Goal: Task Accomplishment & Management: Complete application form

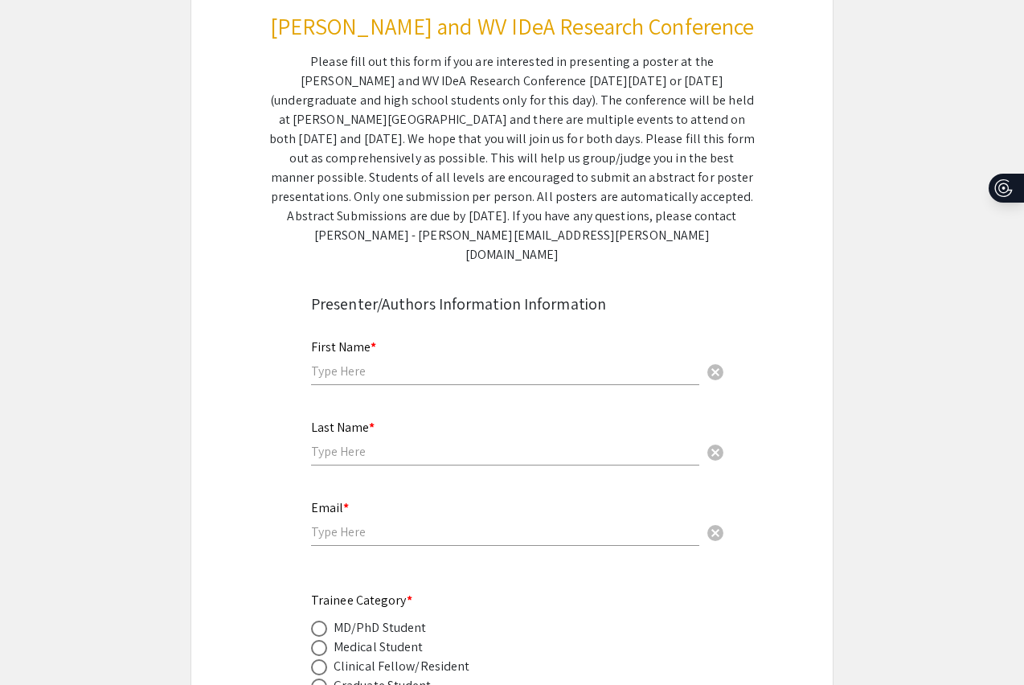
scroll to position [204, 0]
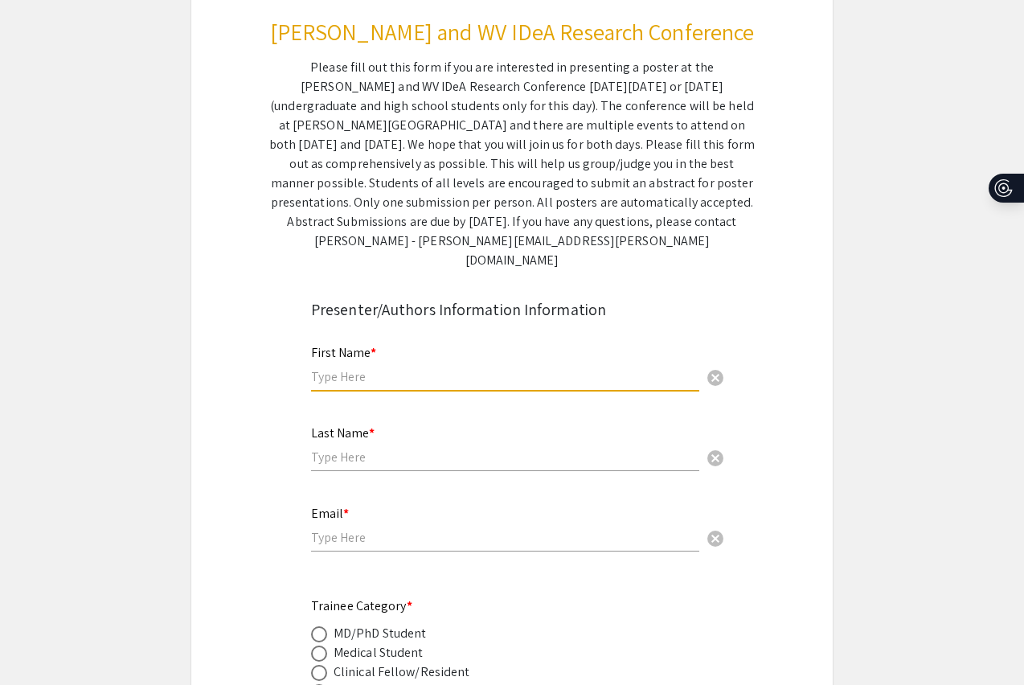
click at [461, 368] on input "text" at bounding box center [505, 376] width 388 height 17
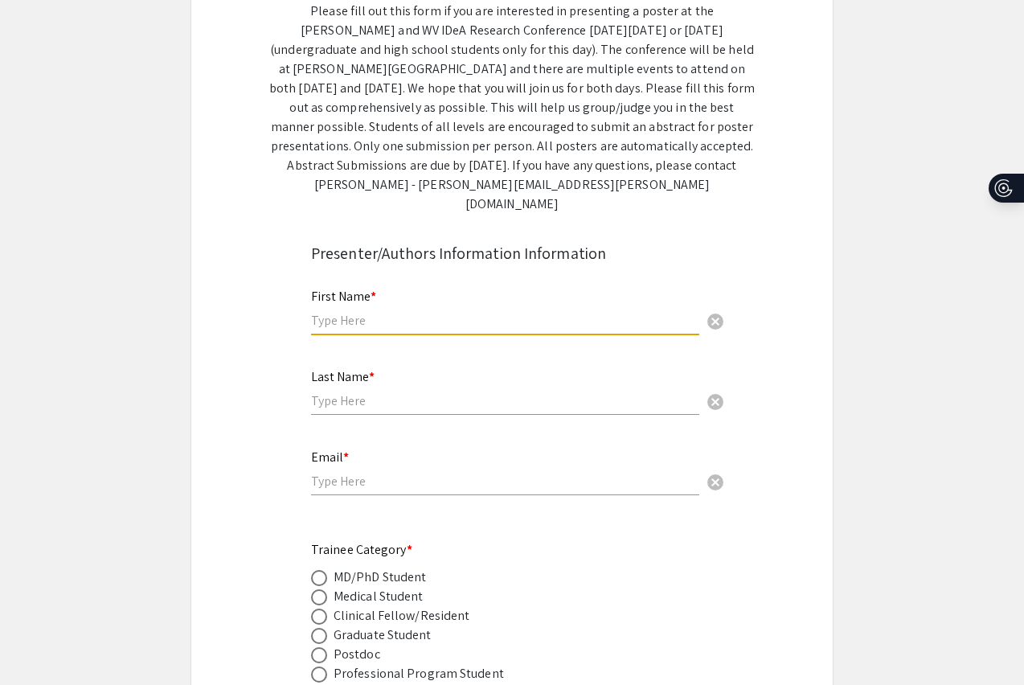
scroll to position [262, 0]
click at [445, 310] on input "text" at bounding box center [505, 318] width 388 height 17
type input "Candis"
type input "Dancy"
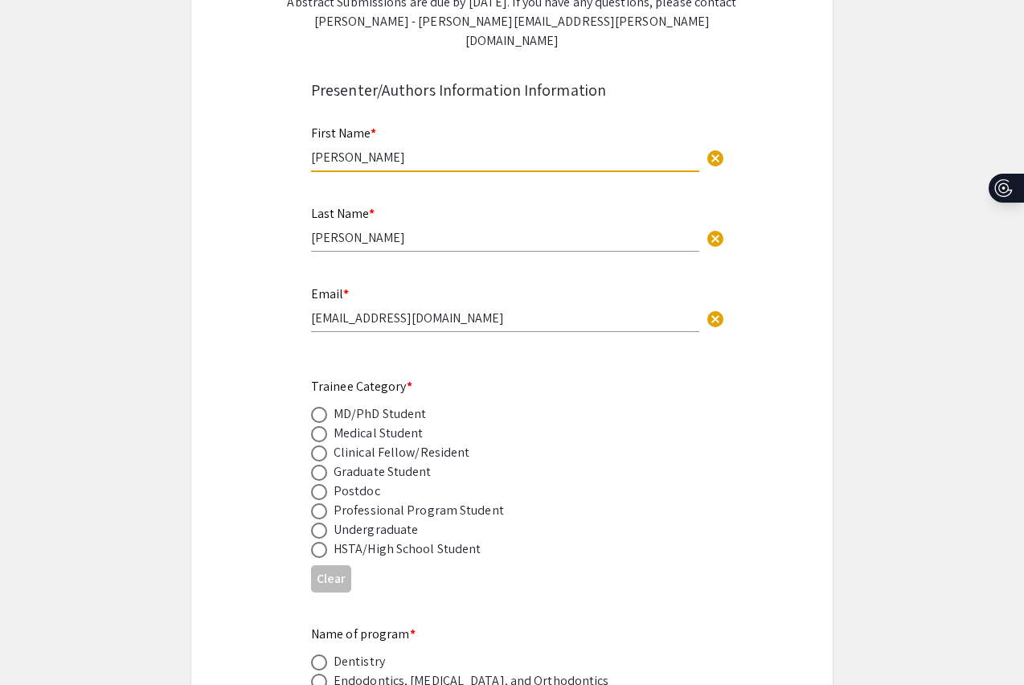
scroll to position [438, 0]
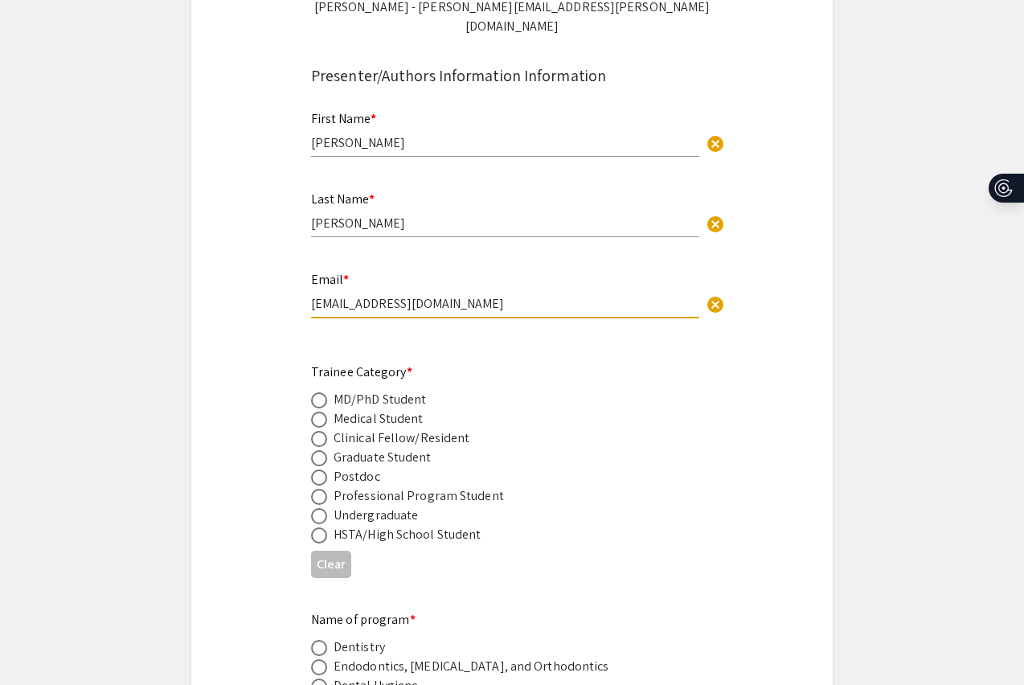
click at [369, 295] on input "candisrena@gmail.com" at bounding box center [505, 303] width 388 height 17
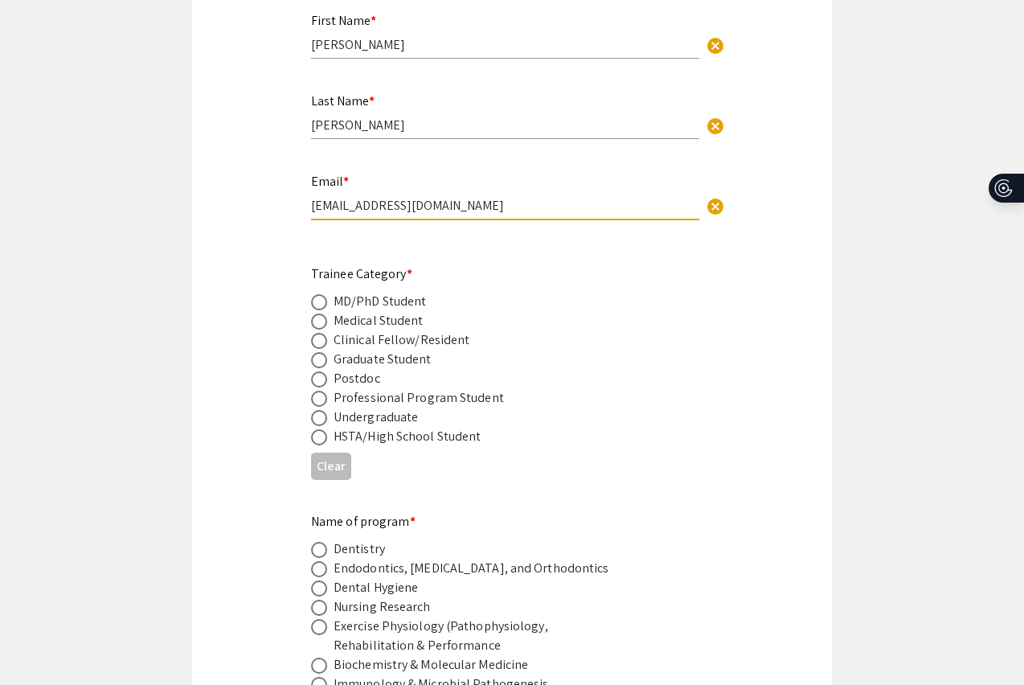
scroll to position [539, 0]
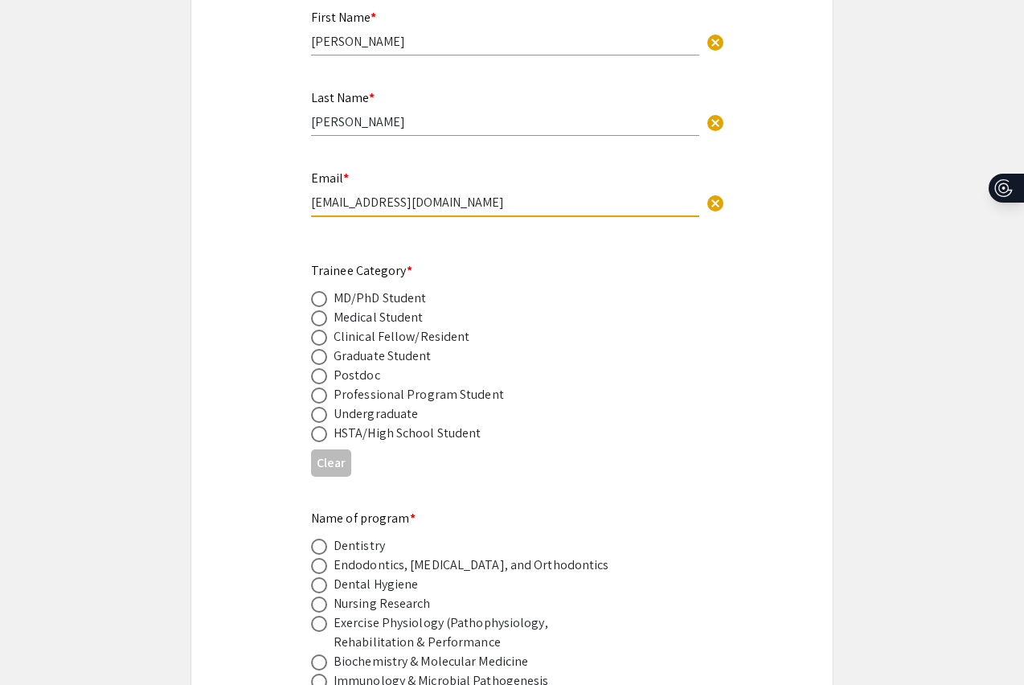
type input "crd0036@mix.wvu.edu"
click at [326, 291] on span at bounding box center [319, 299] width 16 height 16
click at [326, 291] on input "radio" at bounding box center [319, 299] width 16 height 16
radio input "true"
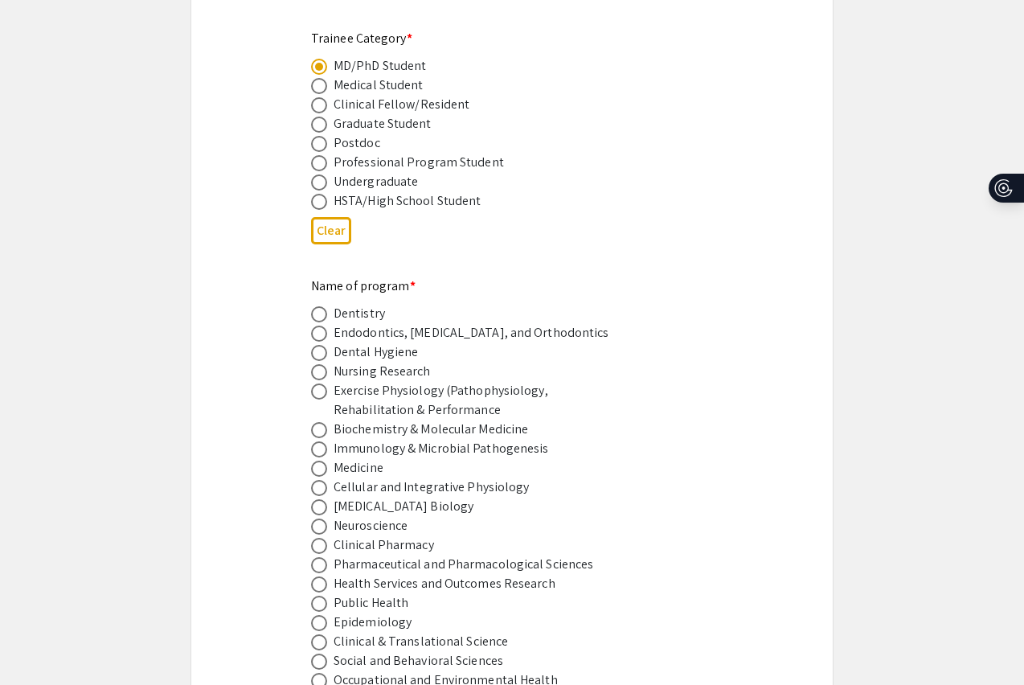
scroll to position [773, 0]
click at [318, 116] on span at bounding box center [319, 124] width 16 height 16
click at [318, 116] on input "radio" at bounding box center [319, 124] width 16 height 16
radio input "true"
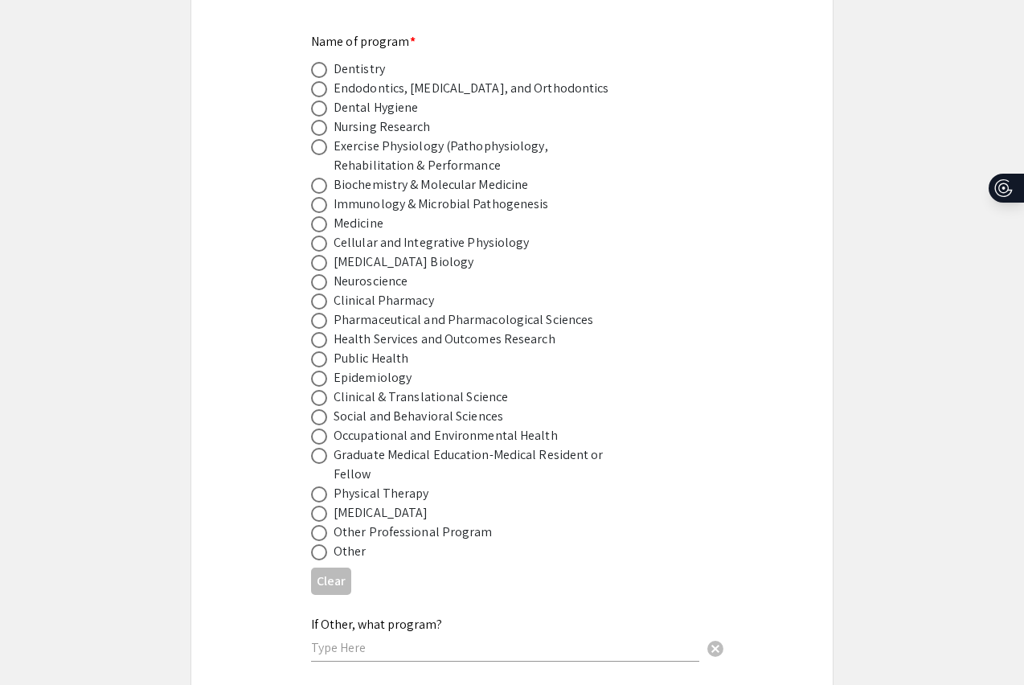
scroll to position [1023, 0]
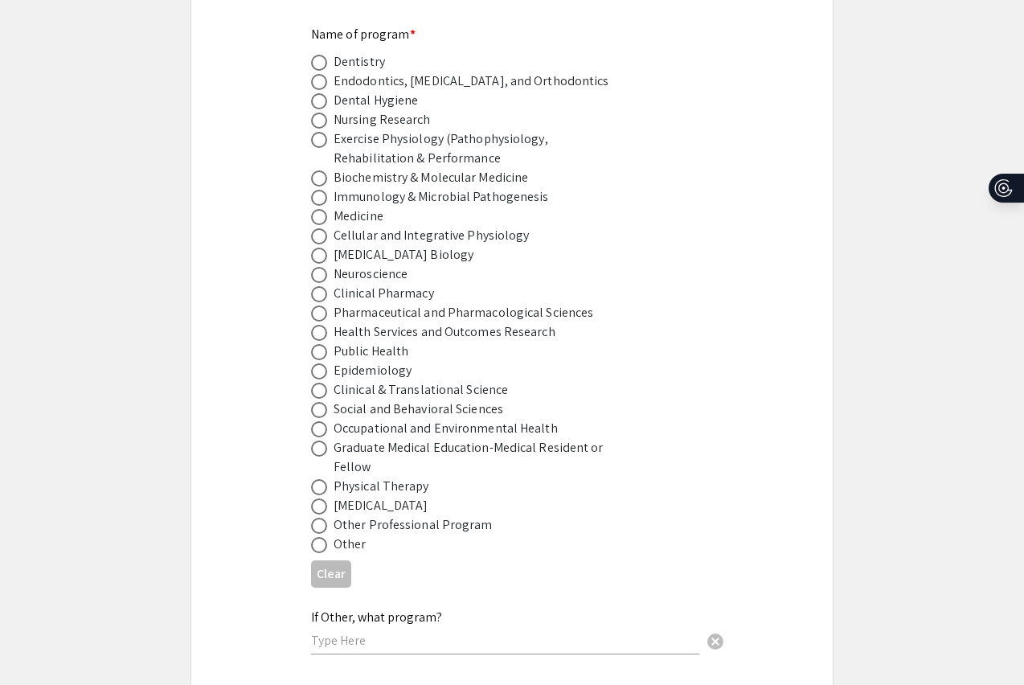
click at [346, 632] on input "text" at bounding box center [505, 640] width 388 height 17
type input "Biomedical Engineering"
click at [326, 537] on span at bounding box center [319, 545] width 16 height 16
click at [326, 537] on input "radio" at bounding box center [319, 545] width 16 height 16
radio input "true"
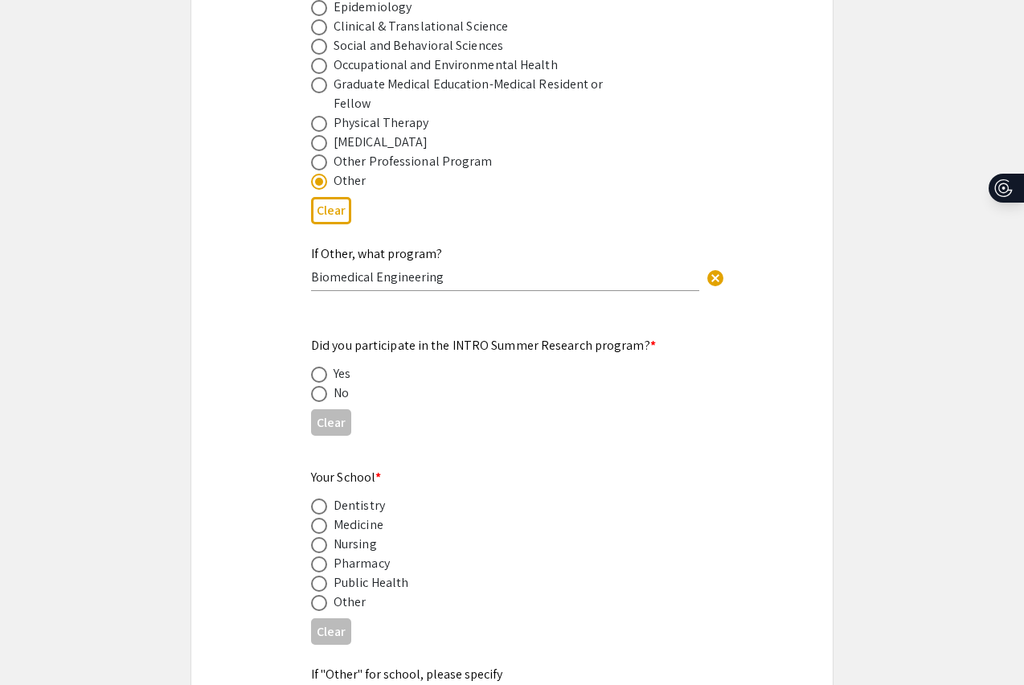
scroll to position [1409, 0]
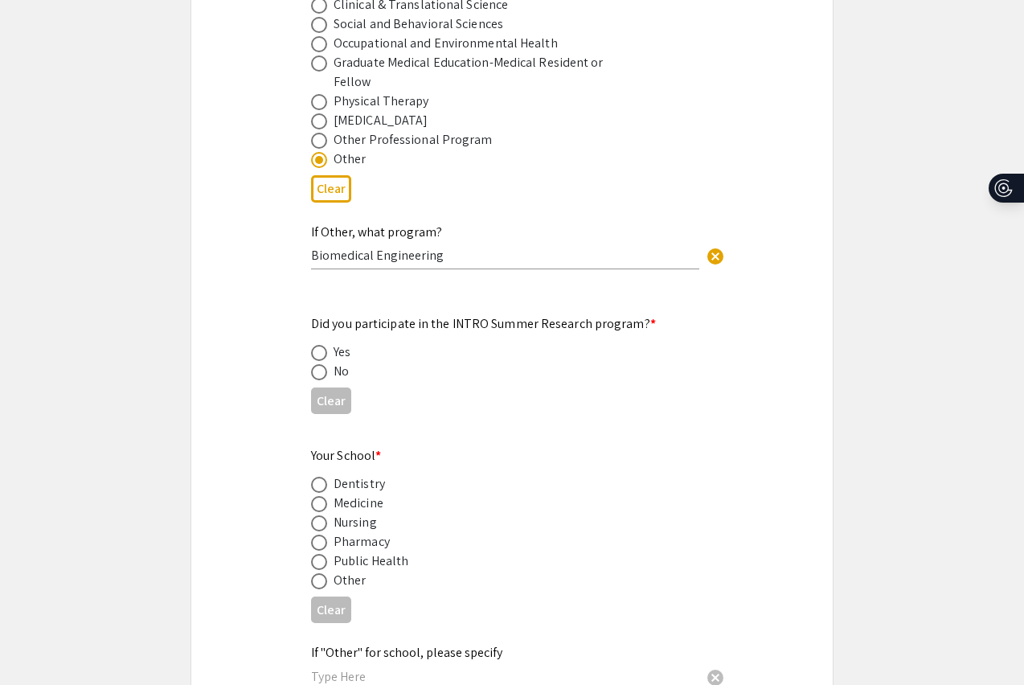
click at [322, 364] on span at bounding box center [319, 372] width 16 height 16
click at [322, 364] on input "radio" at bounding box center [319, 372] width 16 height 16
radio input "true"
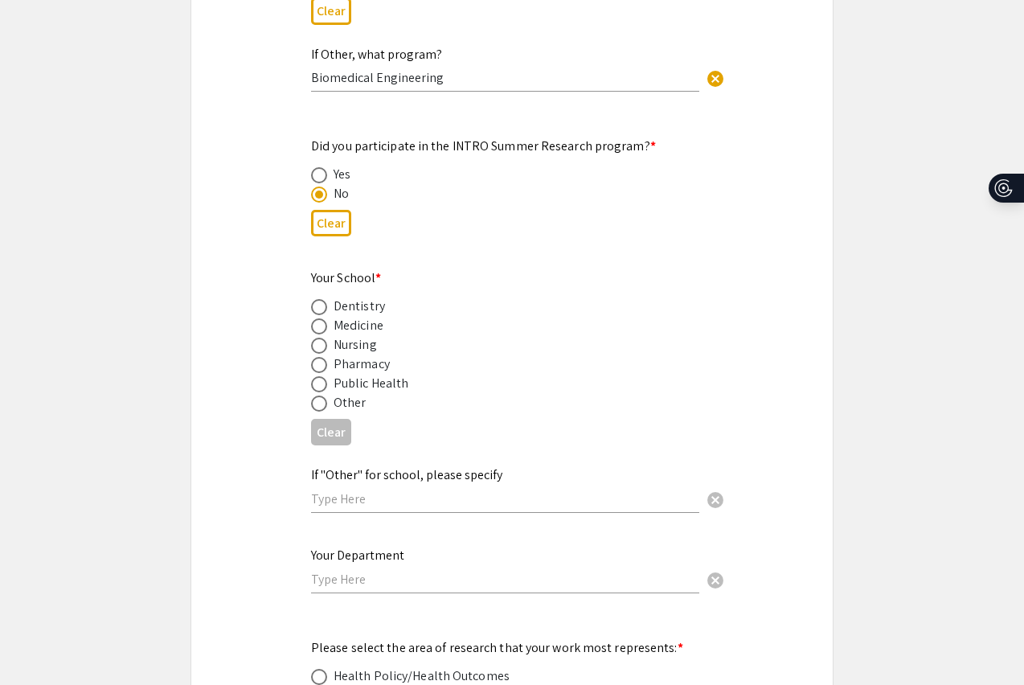
scroll to position [1593, 0]
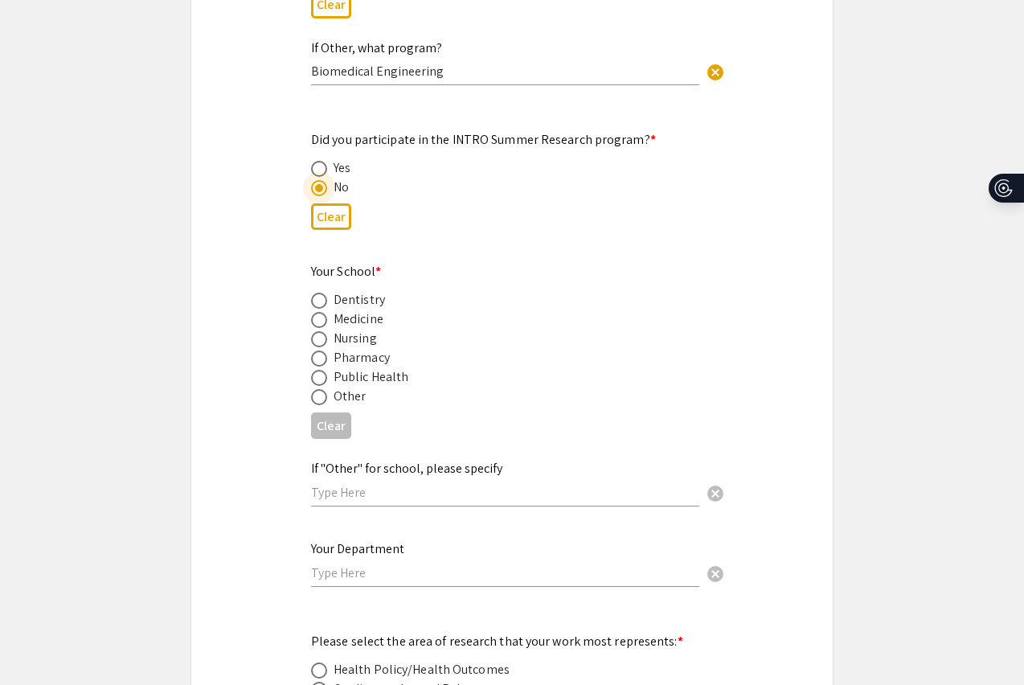
click at [317, 389] on span at bounding box center [319, 397] width 16 height 16
click at [317, 389] on input "radio" at bounding box center [319, 397] width 16 height 16
radio input "true"
click at [336, 484] on input "text" at bounding box center [505, 492] width 388 height 17
type input "S"
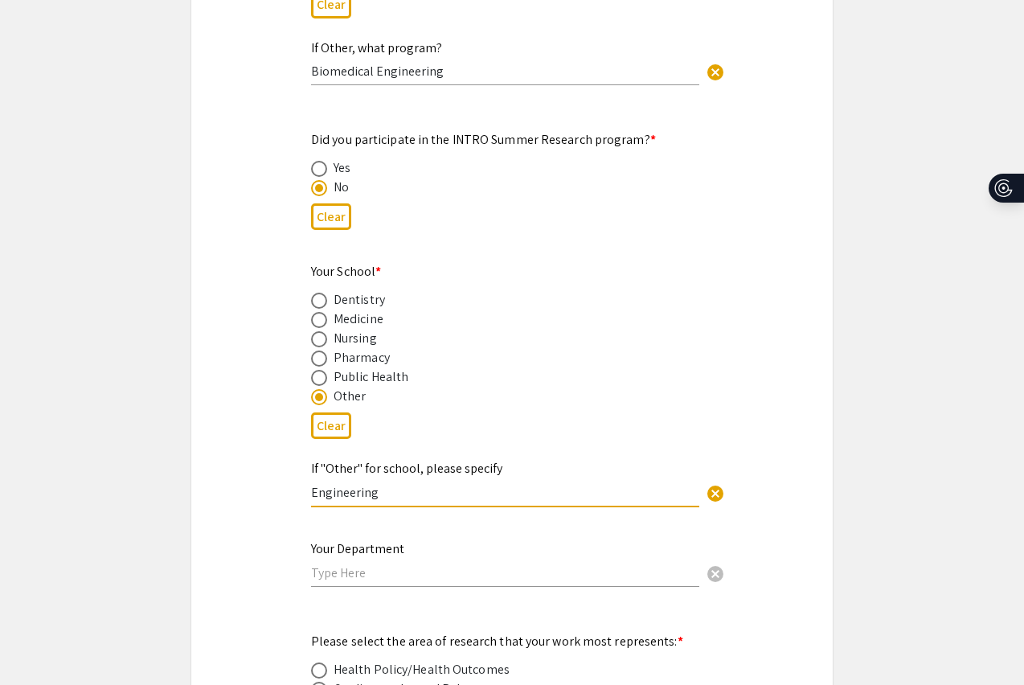
type input "Engineering"
click at [342, 564] on input "text" at bounding box center [505, 572] width 388 height 17
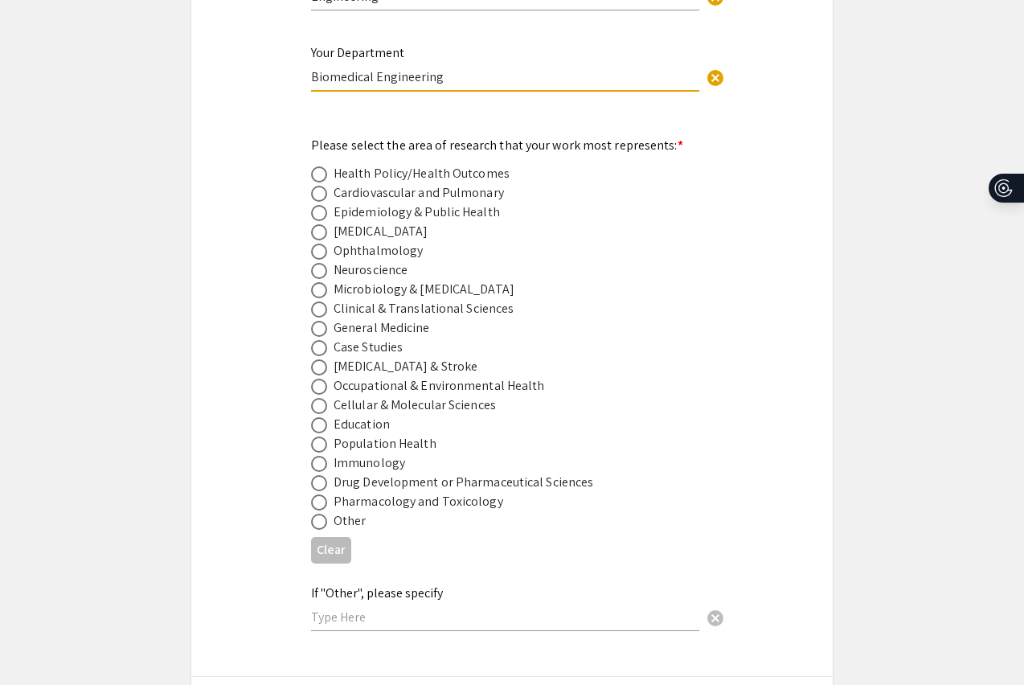
scroll to position [2090, 0]
type input "Biomedical Engineering"
click at [642, 136] on mat-label "Please select the area of research that your work most represents: *" at bounding box center [497, 144] width 372 height 17
click at [598, 136] on mat-label "Please select the area of research that your work most represents: *" at bounding box center [497, 144] width 372 height 17
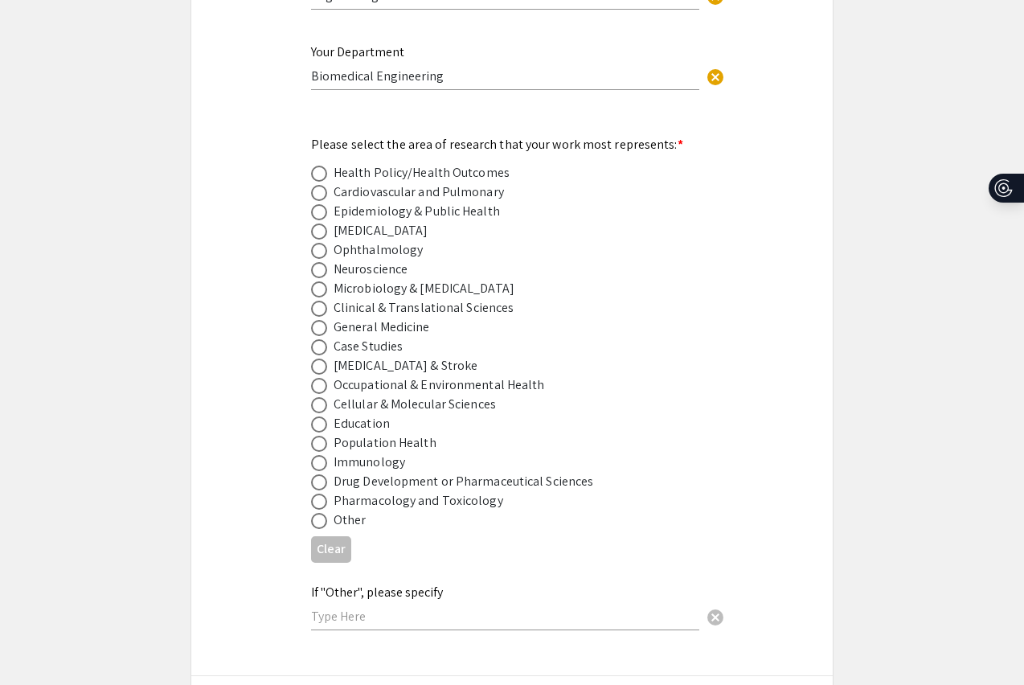
click at [326, 359] on span at bounding box center [319, 367] width 16 height 16
click at [326, 359] on input "radio" at bounding box center [319, 367] width 16 height 16
radio input "true"
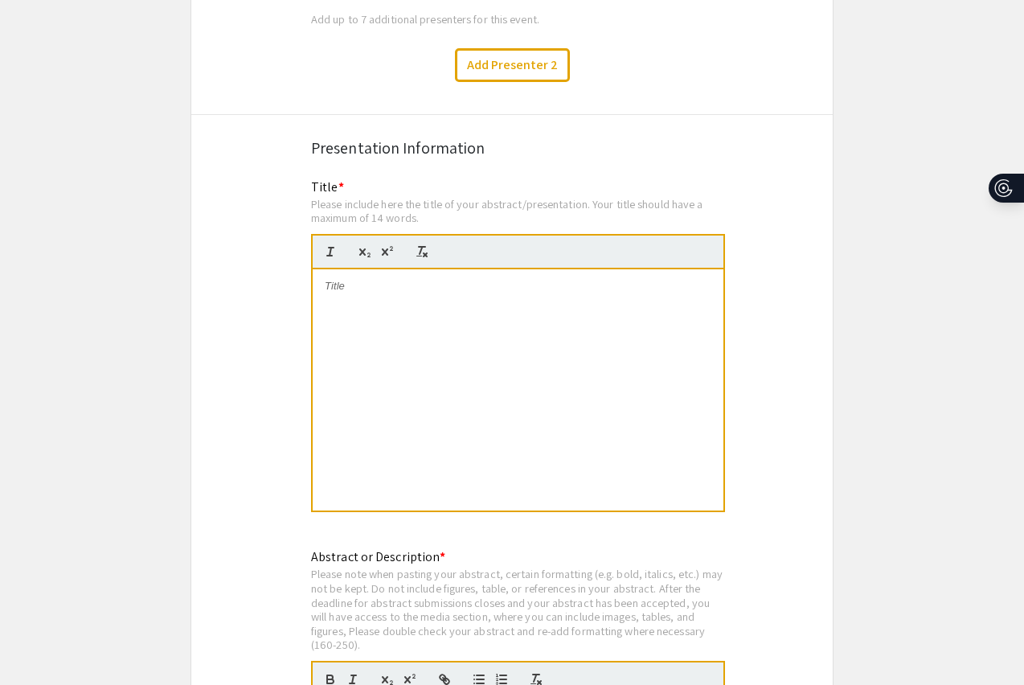
scroll to position [2835, 0]
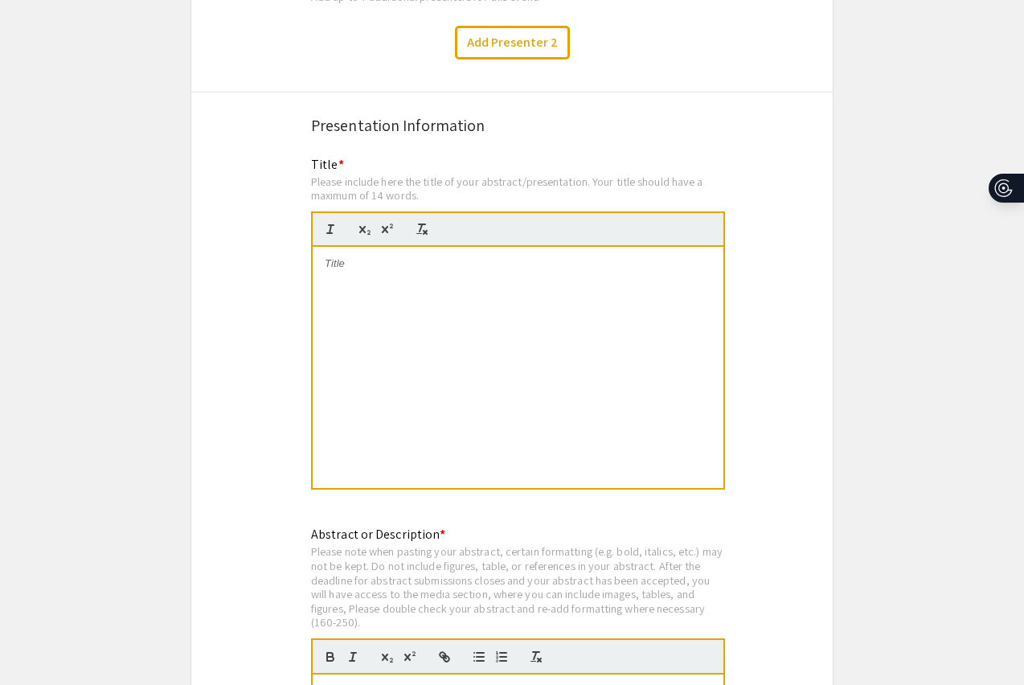
click at [454, 361] on div at bounding box center [518, 367] width 411 height 241
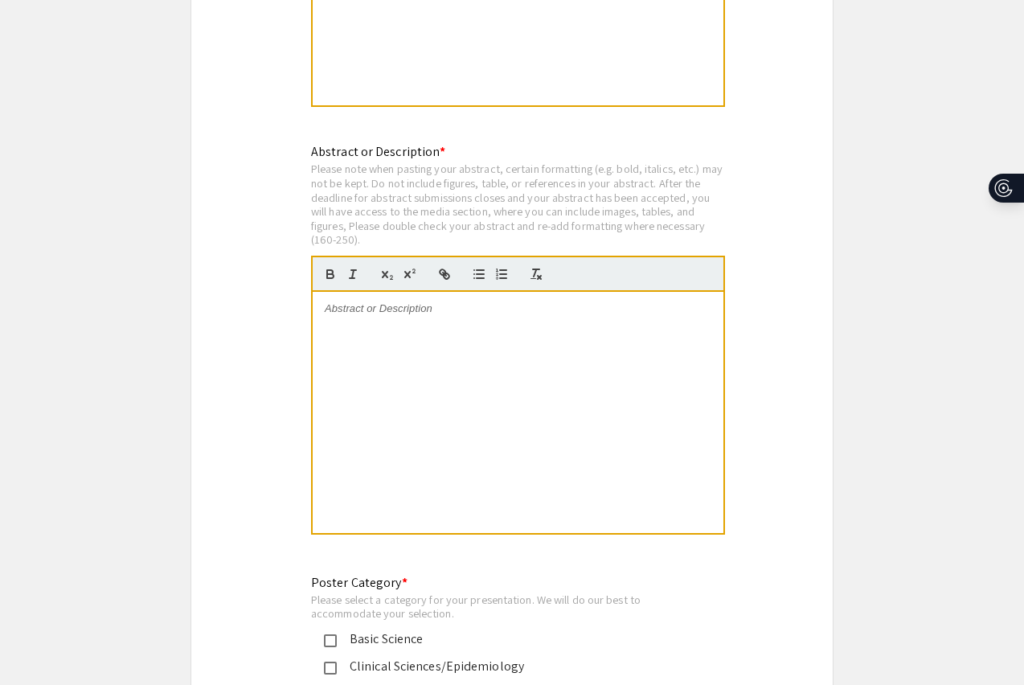
scroll to position [3246, 0]
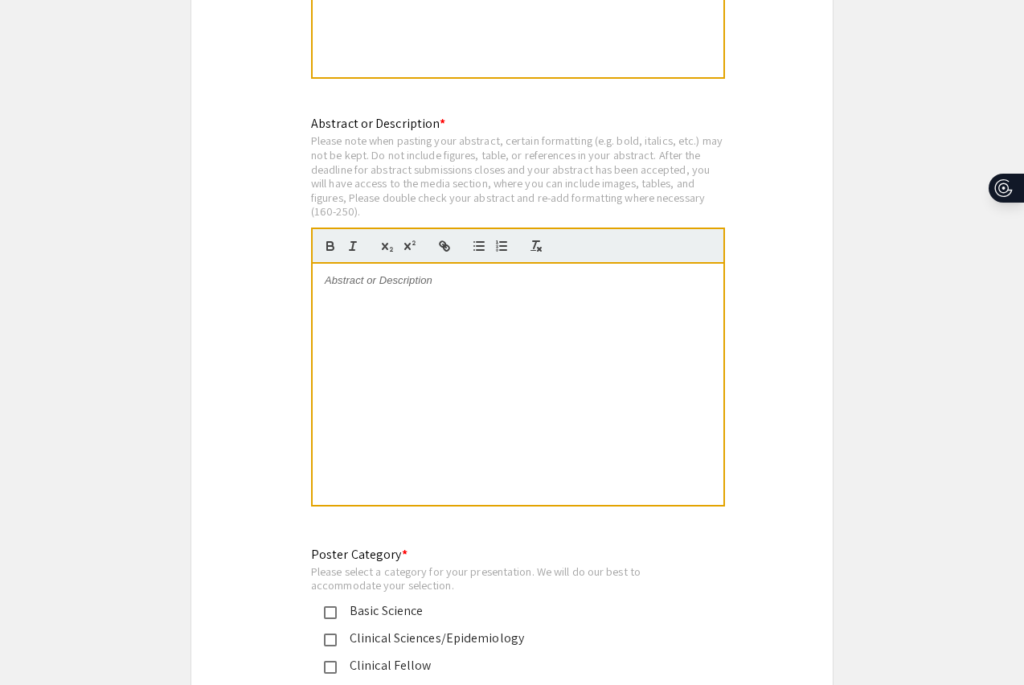
click at [558, 141] on div "Please note when pasting your abstract, certain formatting (e.g. bold, italics,…" at bounding box center [518, 175] width 414 height 85
click at [490, 142] on div "Please note when pasting your abstract, certain formatting (e.g. bold, italics,…" at bounding box center [518, 175] width 414 height 85
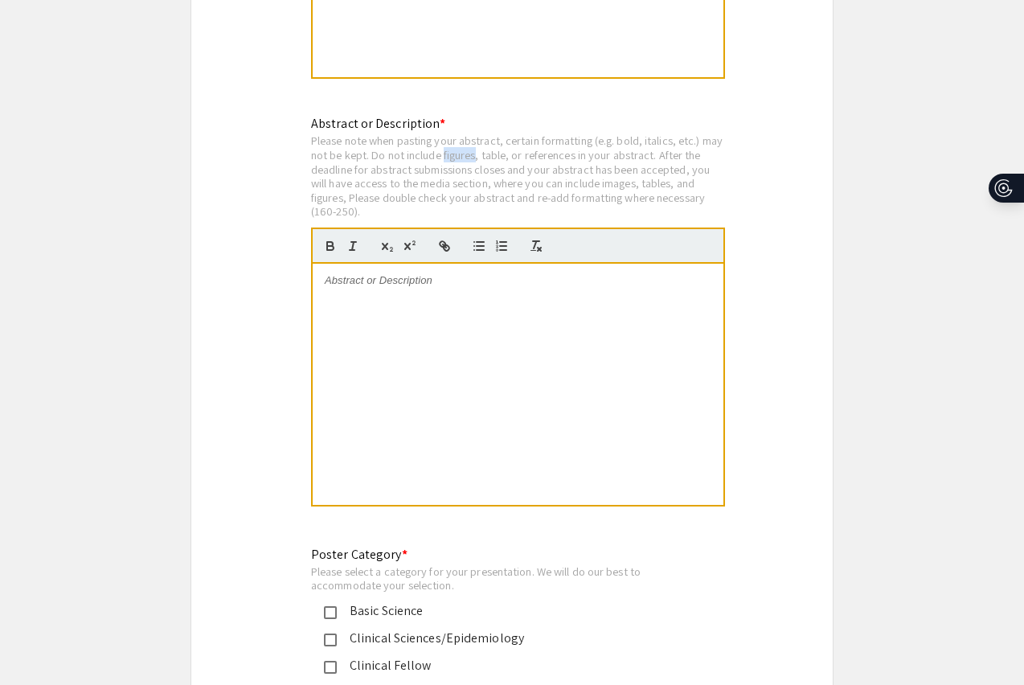
click at [576, 159] on div "Please note when pasting your abstract, certain formatting (e.g. bold, italics,…" at bounding box center [518, 175] width 414 height 85
click at [625, 185] on div "Please note when pasting your abstract, certain formatting (e.g. bold, italics,…" at bounding box center [518, 175] width 414 height 85
click at [626, 154] on div "Please note when pasting your abstract, certain formatting (e.g. bold, italics,…" at bounding box center [518, 175] width 414 height 85
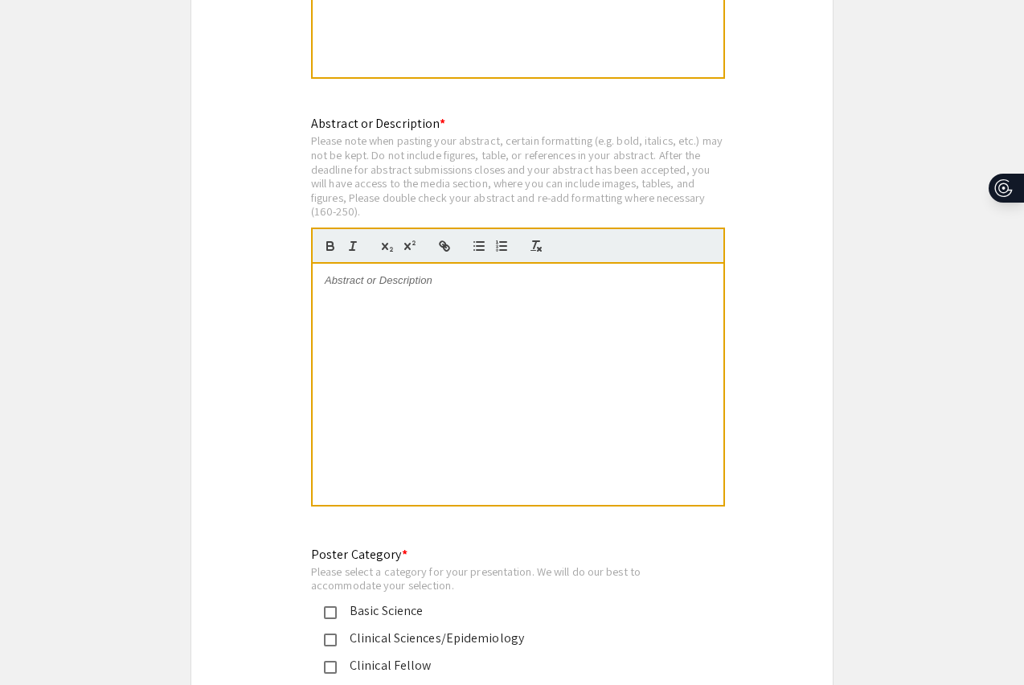
click at [626, 154] on div "Please note when pasting your abstract, certain formatting (e.g. bold, italics,…" at bounding box center [518, 175] width 414 height 85
click at [621, 172] on div "Please note when pasting your abstract, certain formatting (e.g. bold, italics,…" at bounding box center [518, 175] width 414 height 85
click at [392, 328] on div at bounding box center [518, 384] width 411 height 241
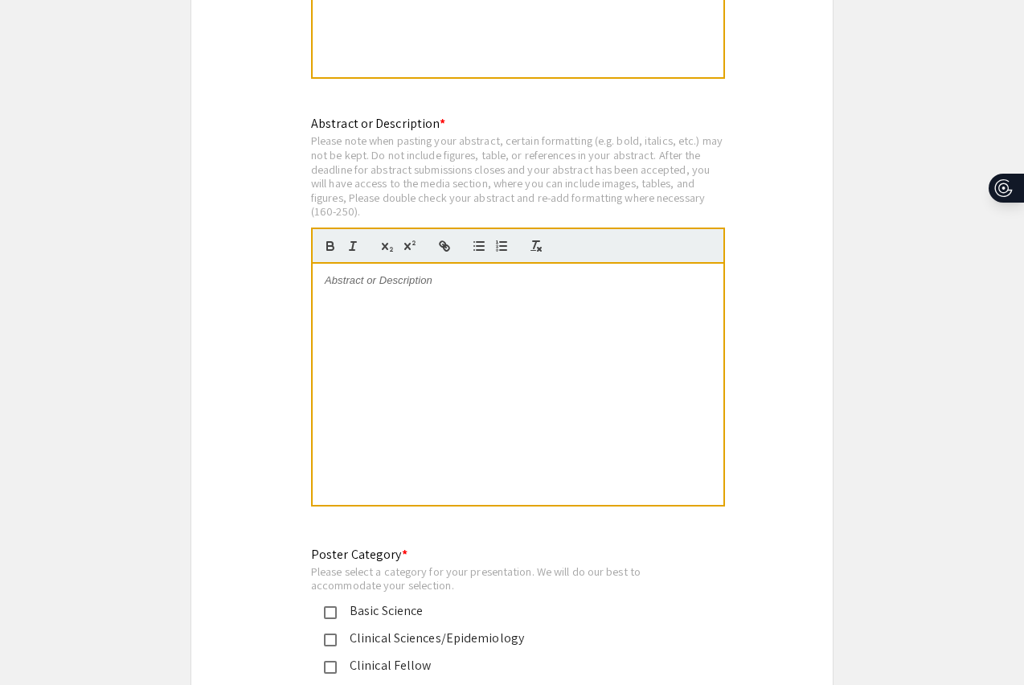
click at [386, 293] on div at bounding box center [518, 384] width 411 height 241
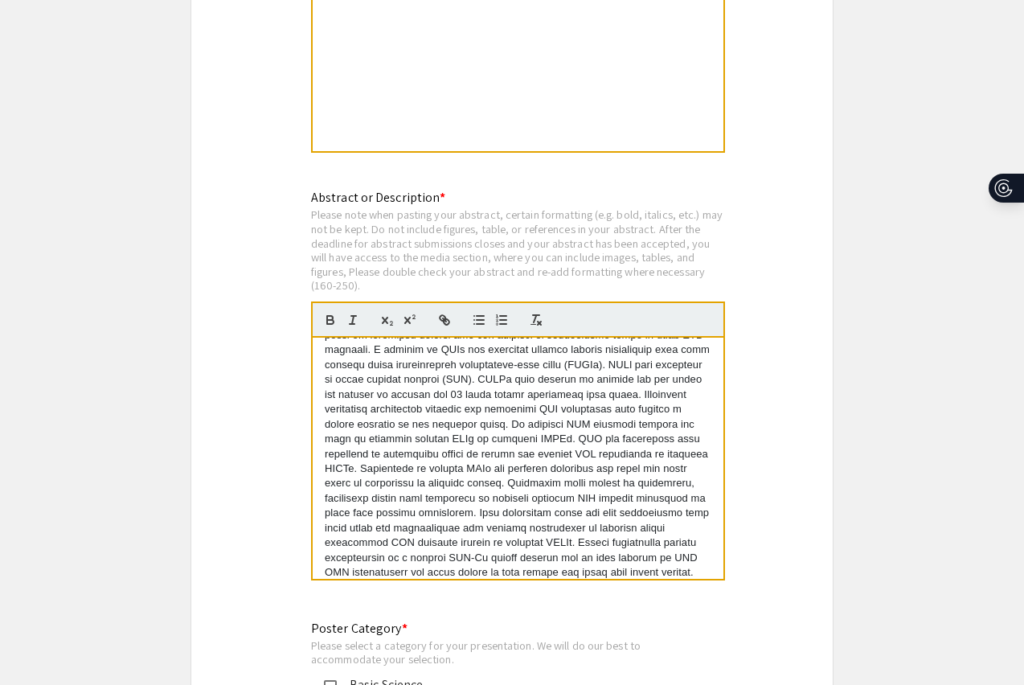
scroll to position [208, 0]
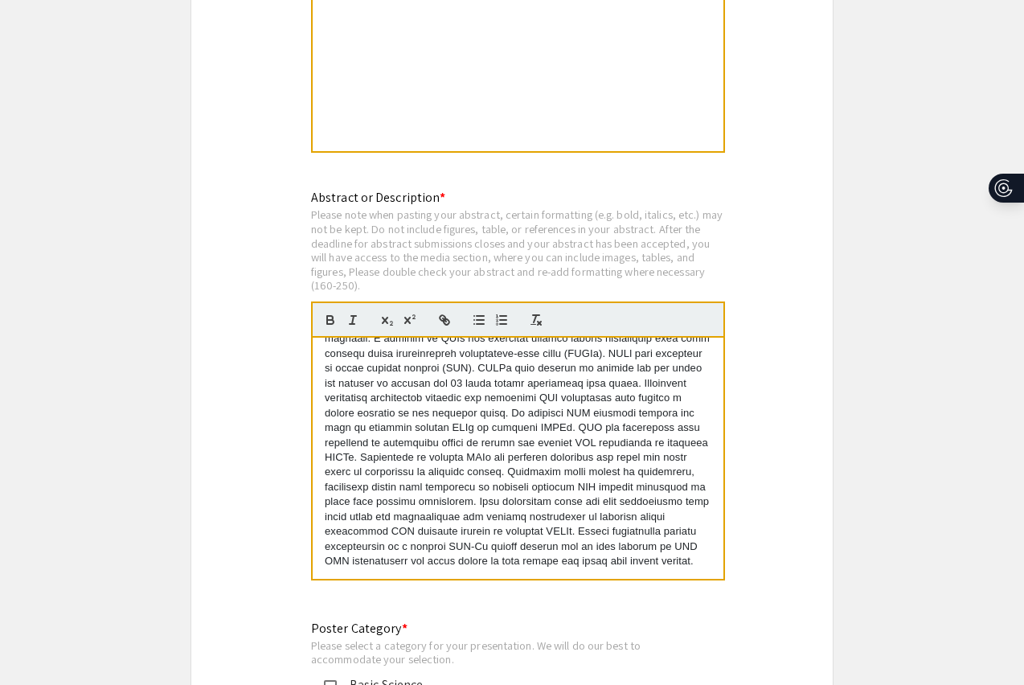
click at [601, 524] on p at bounding box center [518, 354] width 387 height 430
click at [601, 531] on p at bounding box center [518, 354] width 387 height 430
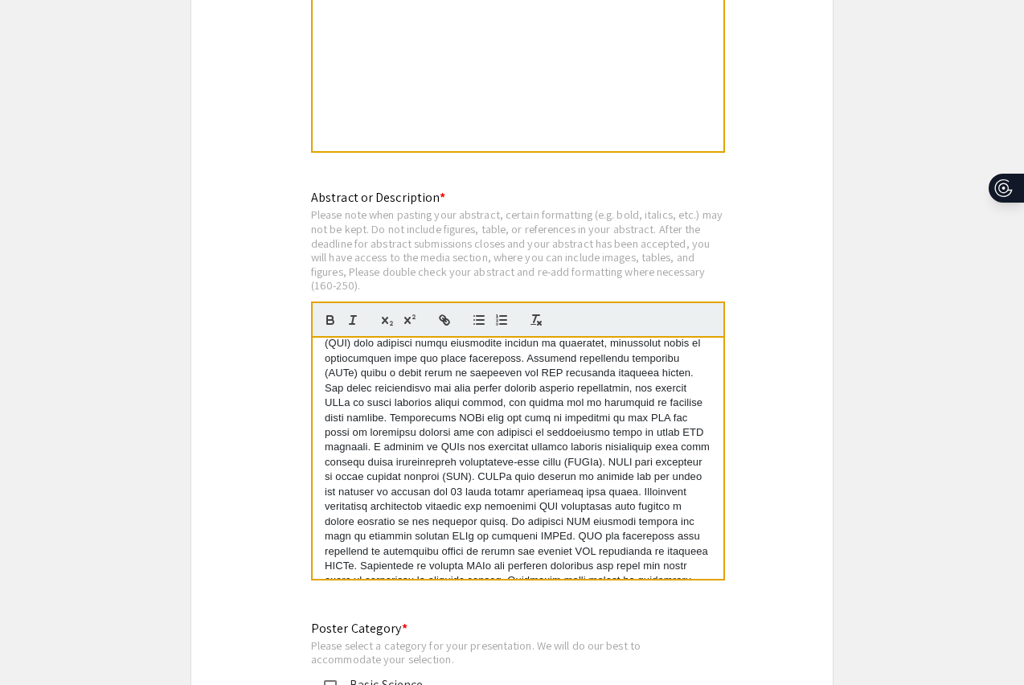
scroll to position [0, 0]
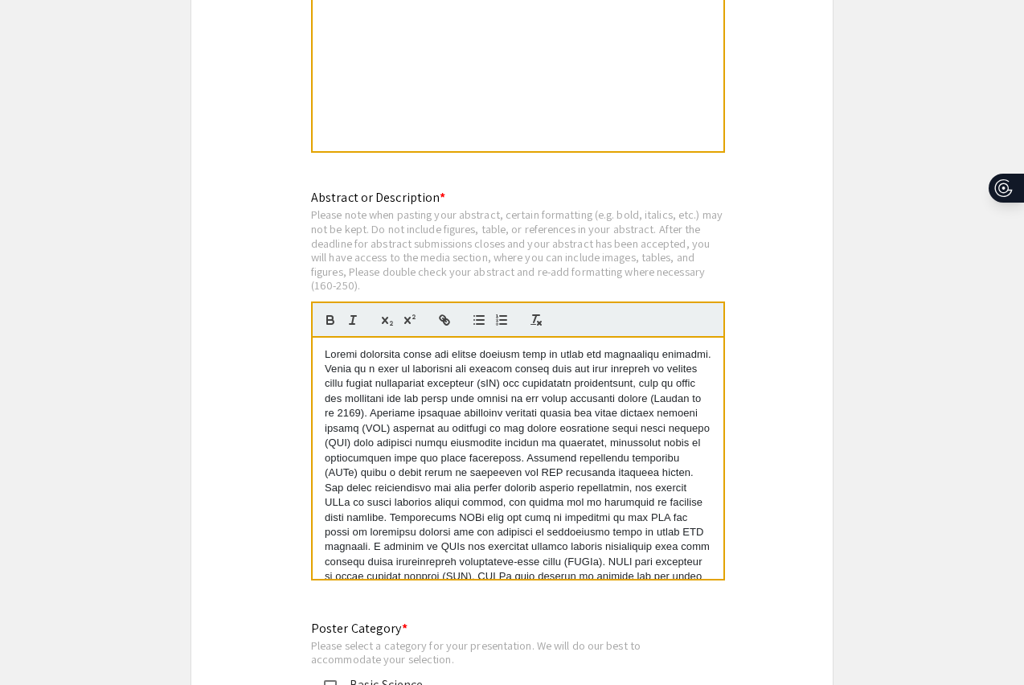
click at [546, 207] on div "Please note when pasting your abstract, certain formatting (e.g. bold, italics,…" at bounding box center [518, 249] width 414 height 85
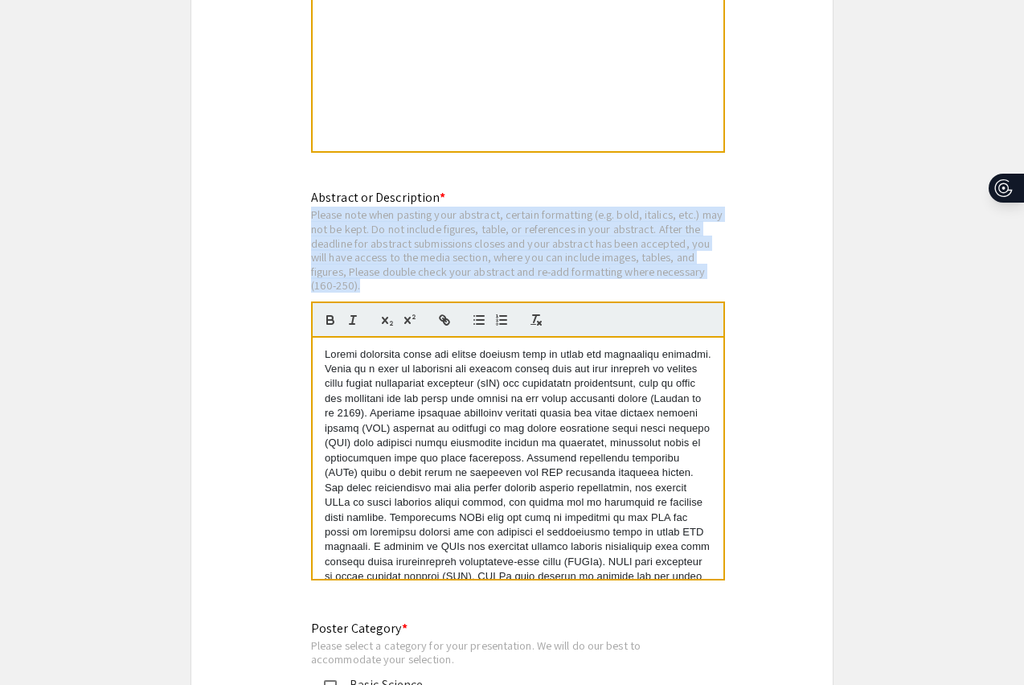
click at [548, 230] on div "Please note when pasting your abstract, certain formatting (e.g. bold, italics,…" at bounding box center [518, 249] width 414 height 85
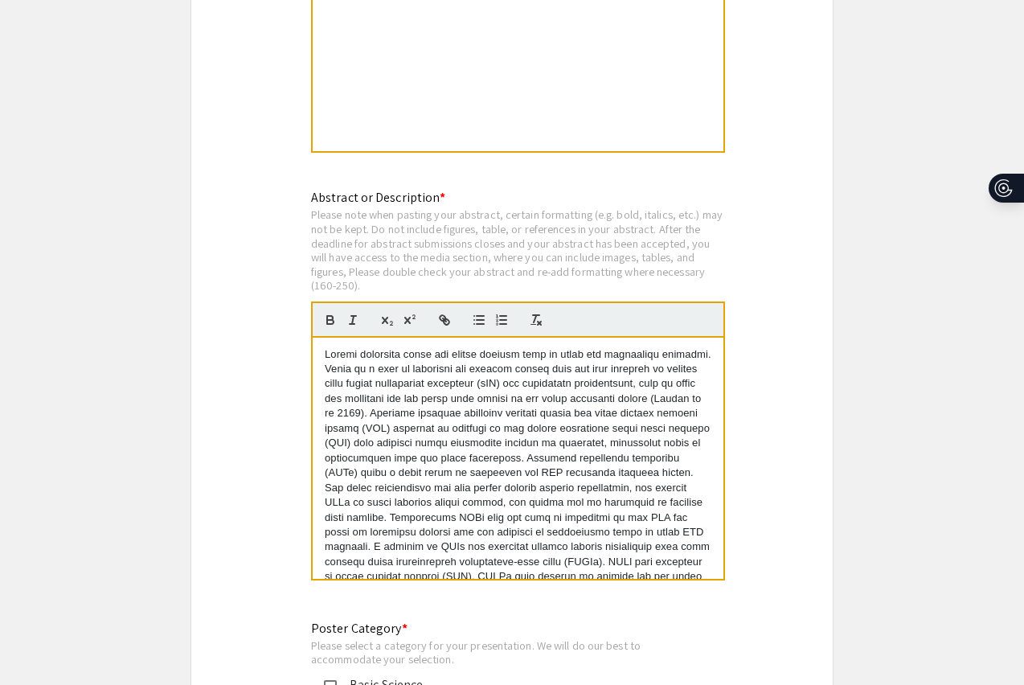
click at [548, 230] on div "Please note when pasting your abstract, certain formatting (e.g. bold, italics,…" at bounding box center [518, 249] width 414 height 85
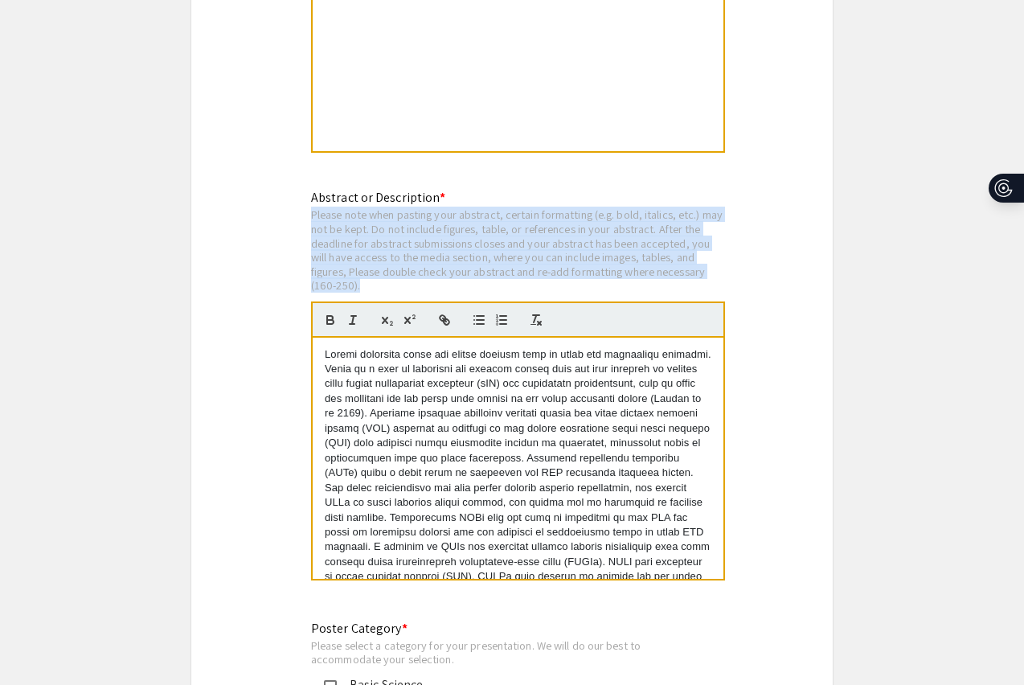
click at [548, 261] on div "Please note when pasting your abstract, certain formatting (e.g. bold, italics,…" at bounding box center [518, 249] width 414 height 85
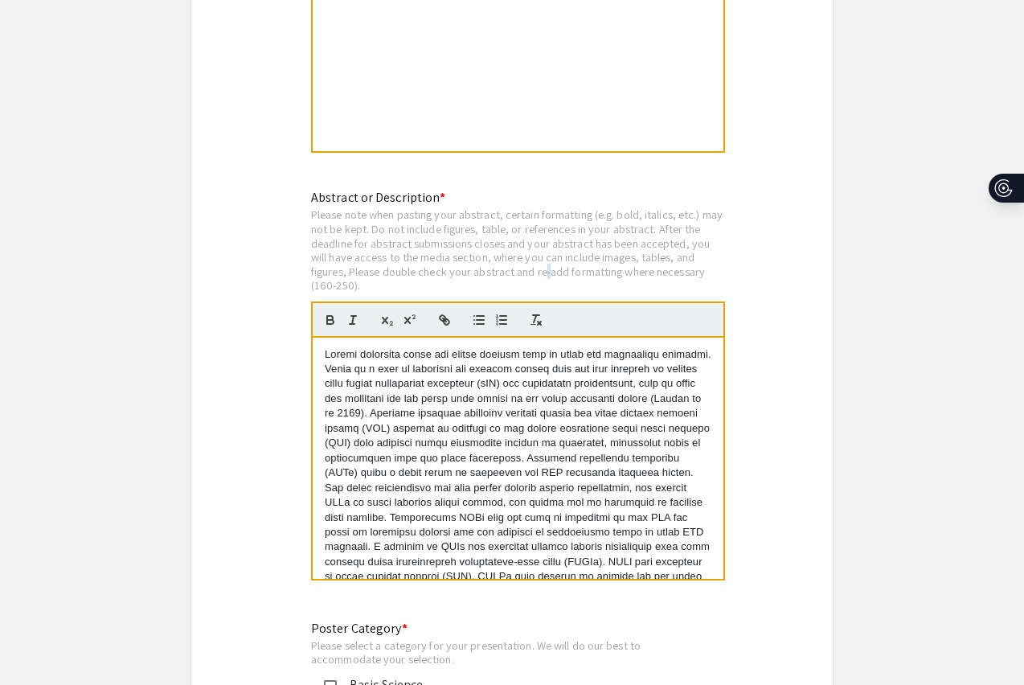
click at [548, 261] on div "Please note when pasting your abstract, certain formatting (e.g. bold, italics,…" at bounding box center [518, 249] width 414 height 85
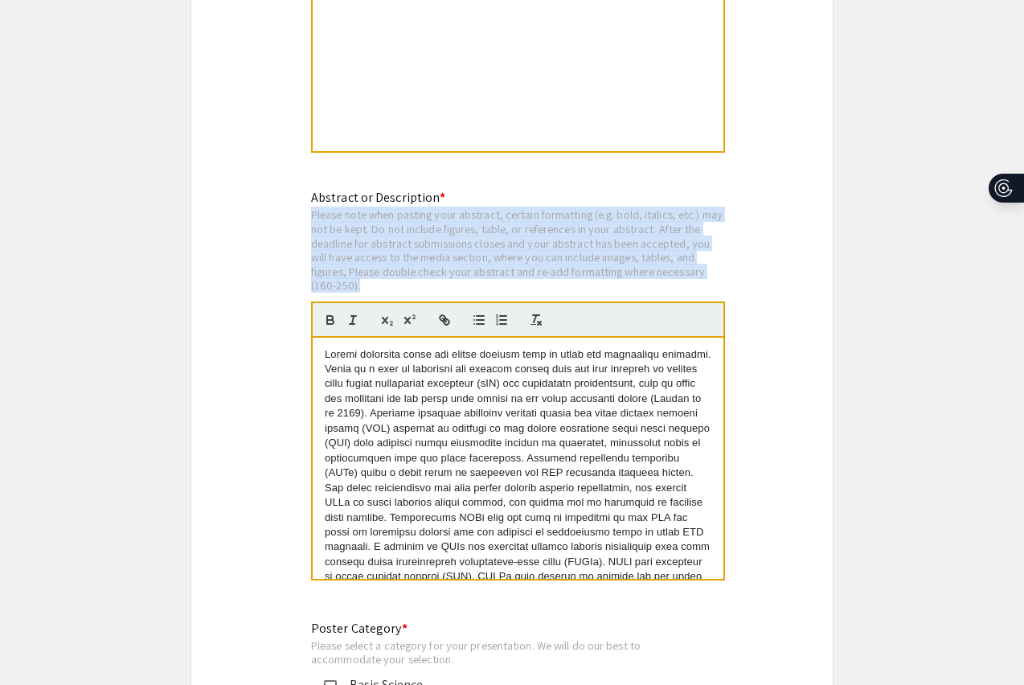
click at [548, 261] on div "Please note when pasting your abstract, certain formatting (e.g. bold, italics,…" at bounding box center [518, 249] width 414 height 85
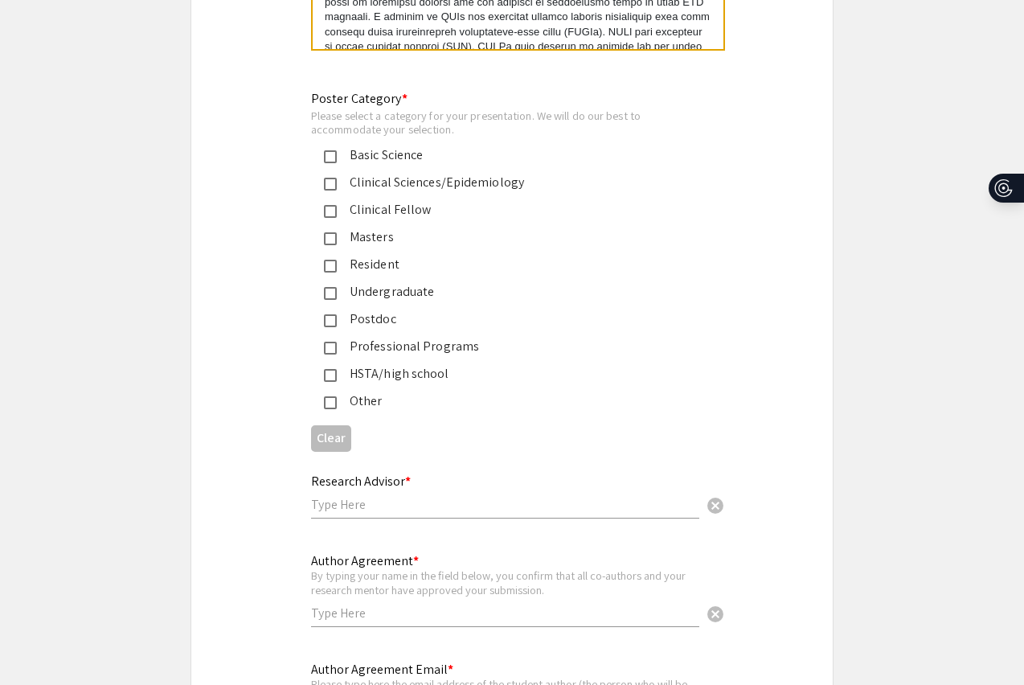
scroll to position [3701, 0]
click at [440, 152] on div "Basic Science" at bounding box center [506, 155] width 338 height 19
click at [471, 117] on div "Please select a category for your presentation. We will do our best to accommod…" at bounding box center [499, 123] width 376 height 28
click at [474, 146] on div "Basic Science" at bounding box center [506, 155] width 338 height 19
click at [701, 102] on app-form-preview-multi-select-field "Poster Category * Please select a category for your presentation. We will do ou…" at bounding box center [512, 274] width 402 height 369
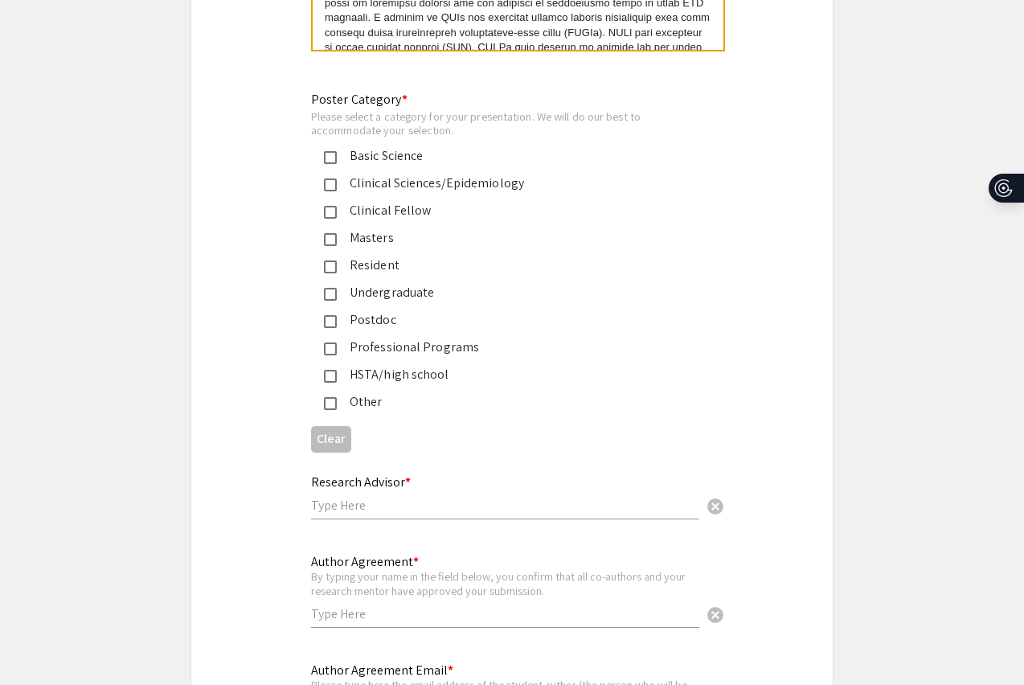
click at [564, 109] on div "Please select a category for your presentation. We will do our best to accommod…" at bounding box center [499, 123] width 376 height 28
click at [422, 146] on div "Basic Science" at bounding box center [506, 155] width 338 height 19
click at [273, 516] on div "Research Advisor * cancel This field is required." at bounding box center [512, 506] width 642 height 68
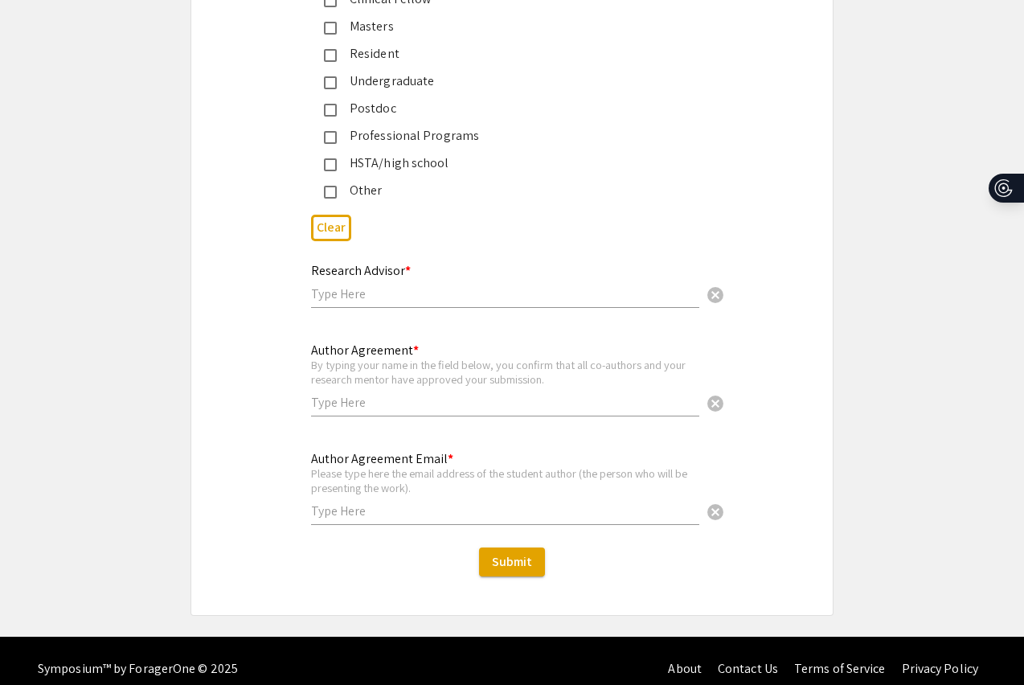
scroll to position [3919, 0]
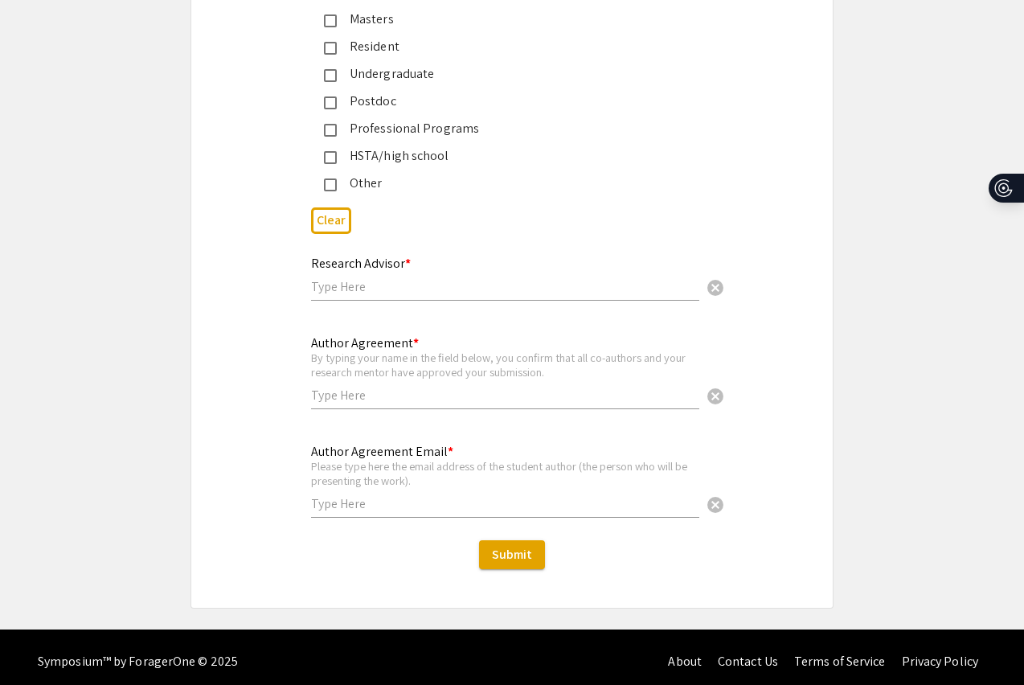
click at [369, 294] on div "Research Advisor * cancel" at bounding box center [505, 278] width 388 height 77
click at [367, 281] on input "text" at bounding box center [505, 286] width 388 height 17
type input "Dr. Moriah Katt"
click at [399, 392] on input "text" at bounding box center [505, 395] width 388 height 17
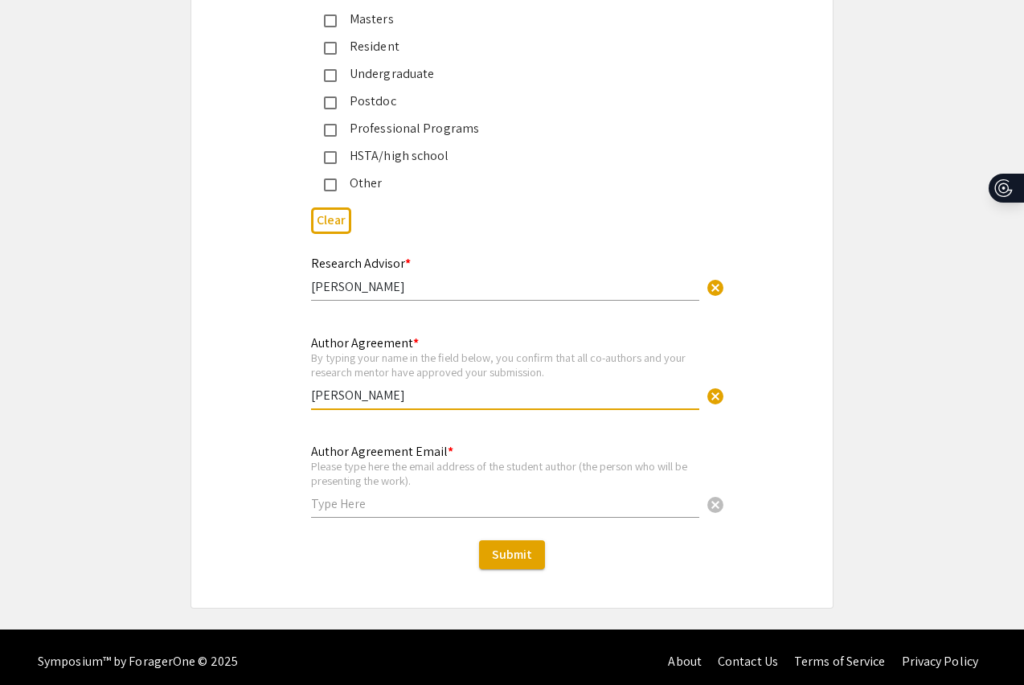
type input "Candis Dancy"
click at [342, 495] on input "text" at bounding box center [505, 503] width 388 height 17
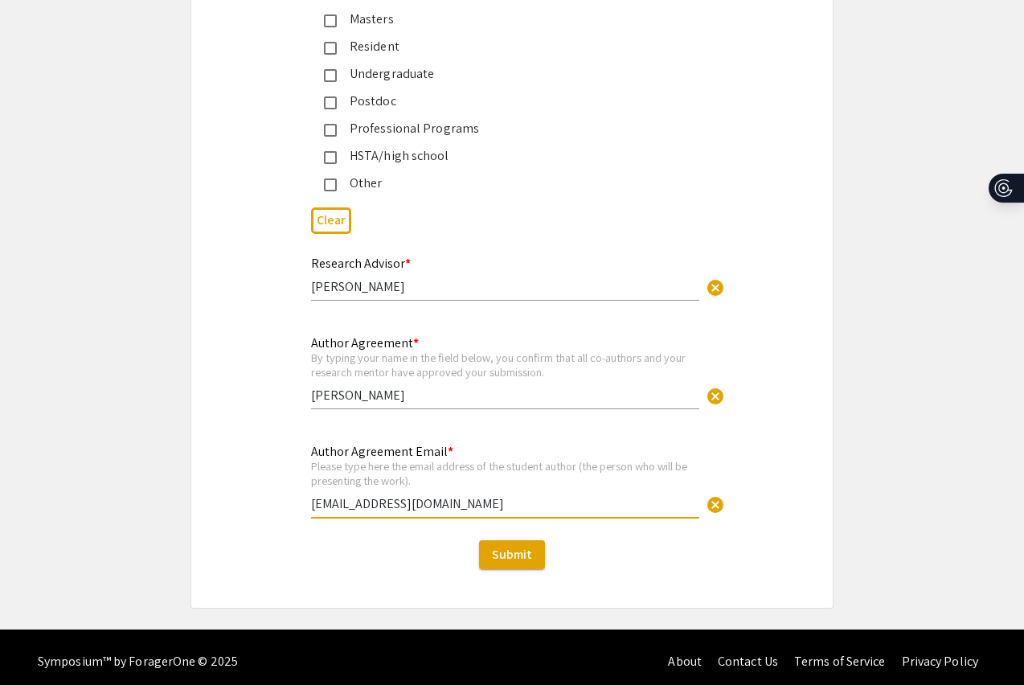
type input "crd0036@mix.wvu.edu"
click at [516, 546] on span "Submit" at bounding box center [512, 554] width 40 height 17
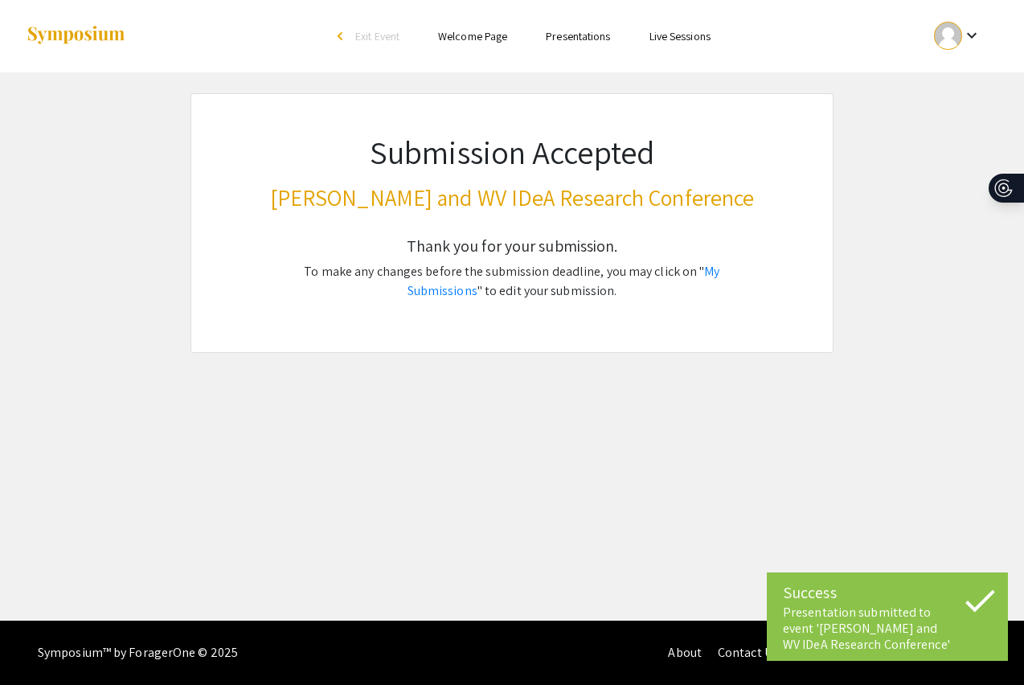
scroll to position [0, 0]
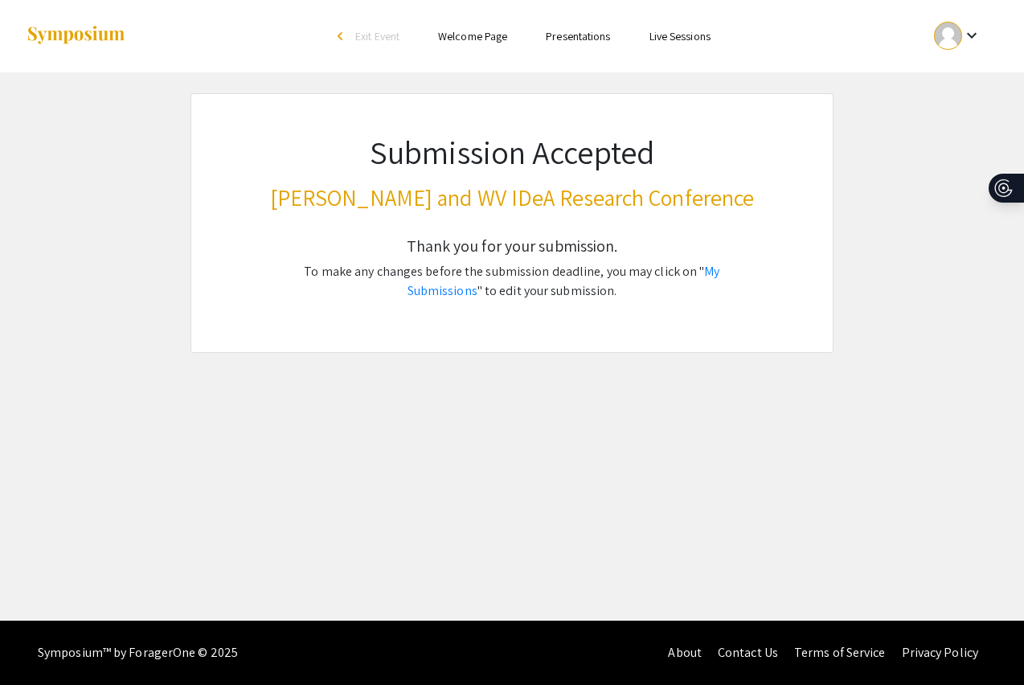
click at [955, 48] on div "keyboard_arrow_down" at bounding box center [957, 36] width 55 height 36
click at [970, 125] on button "My Submissions" at bounding box center [966, 118] width 99 height 39
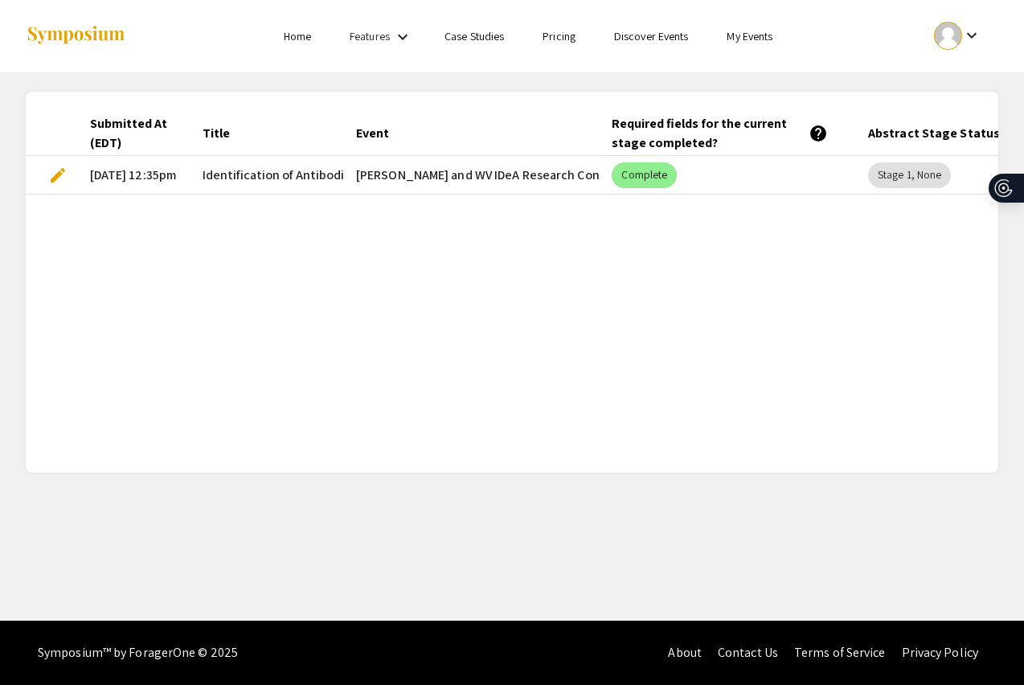
click at [814, 286] on div "Submitted At (EDT) Title Event Required fields for the current stage completed?…" at bounding box center [512, 282] width 973 height 342
